Goal: Register for event/course

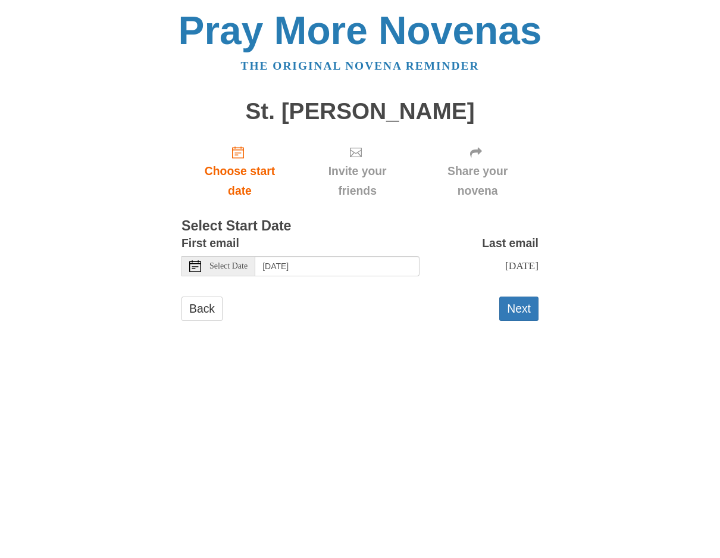
click at [195, 263] on use at bounding box center [195, 266] width 12 height 12
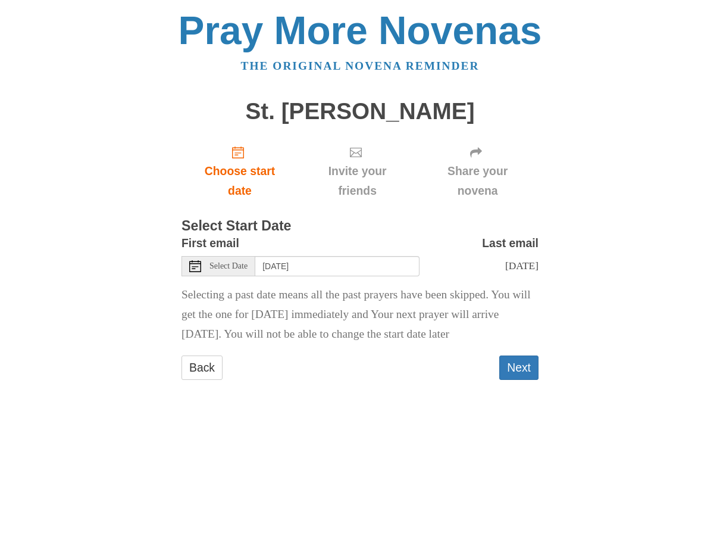
click at [194, 268] on icon at bounding box center [195, 266] width 12 height 12
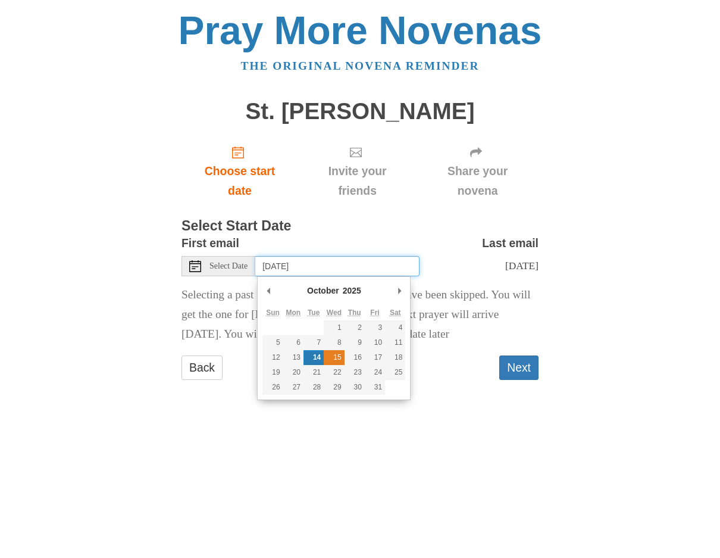
type input "Wednesday, October 15th"
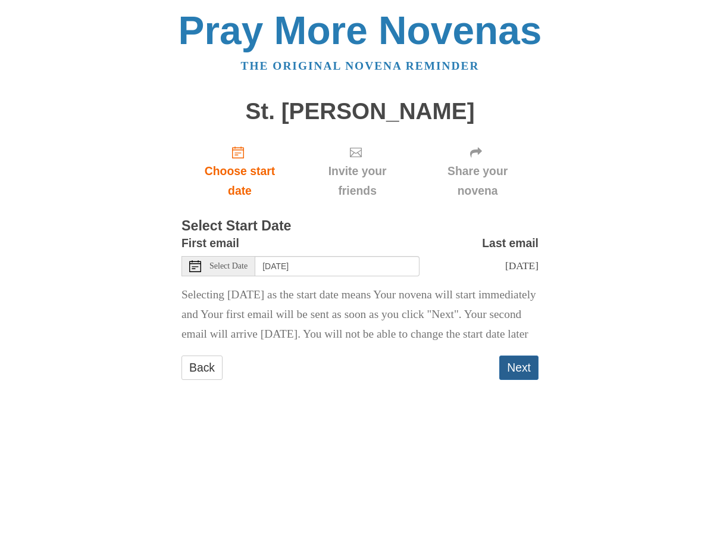
click at [508, 380] on button "Next" at bounding box center [518, 367] width 39 height 24
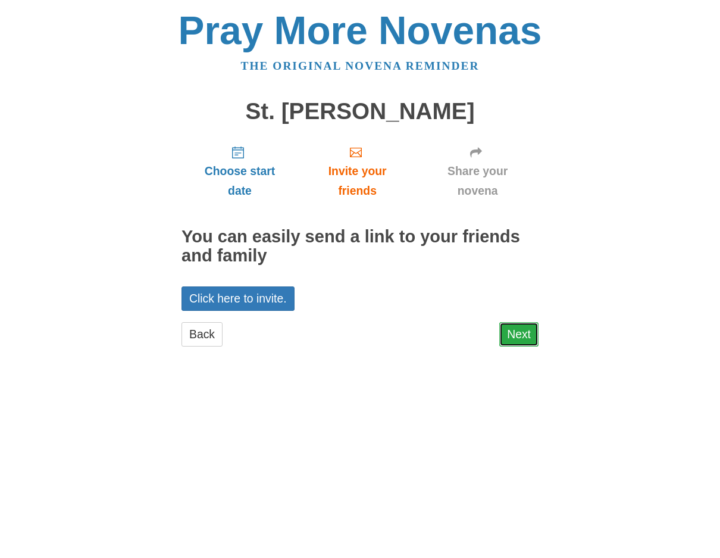
click at [523, 333] on link "Next" at bounding box center [518, 334] width 39 height 24
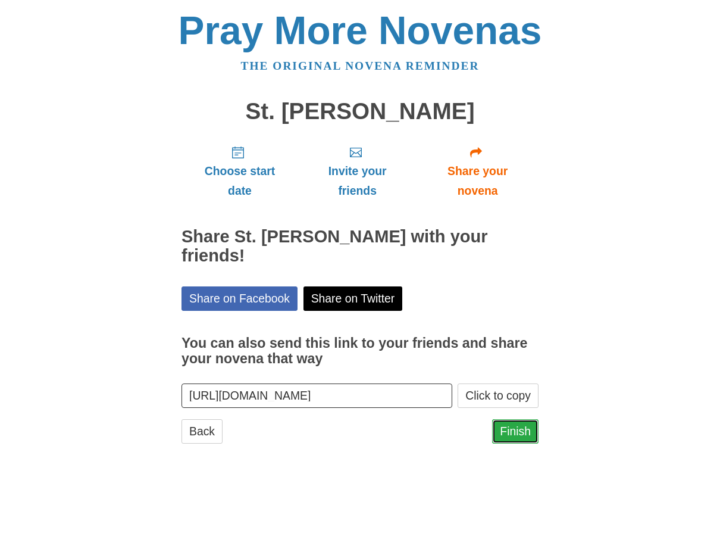
click at [518, 419] on link "Finish" at bounding box center [515, 431] width 46 height 24
